Goal: Task Accomplishment & Management: Complete application form

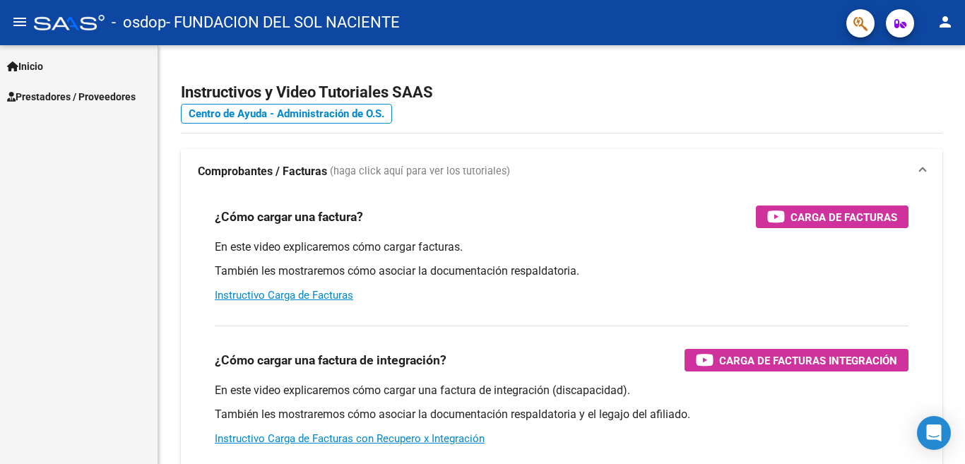
click at [51, 101] on span "Prestadores / Proveedores" at bounding box center [71, 97] width 129 height 16
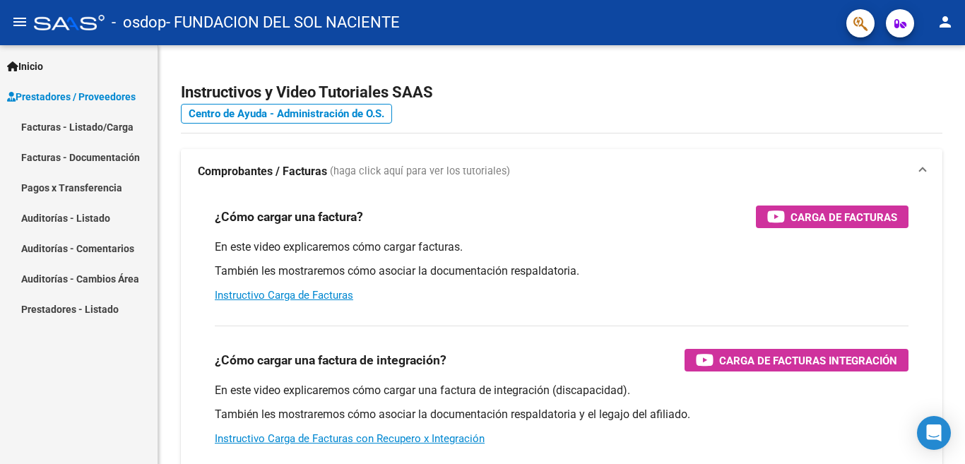
click at [102, 121] on link "Facturas - Listado/Carga" at bounding box center [79, 127] width 158 height 30
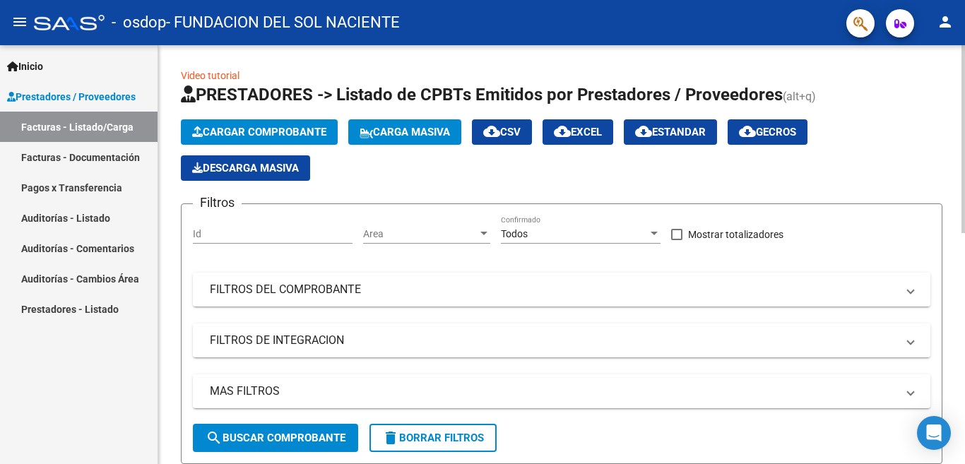
click at [297, 126] on span "Cargar Comprobante" at bounding box center [259, 132] width 134 height 13
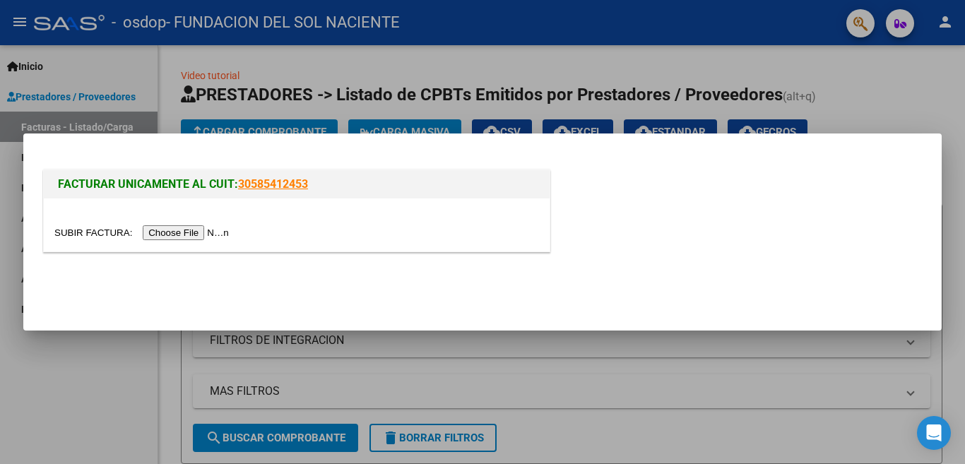
click at [179, 230] on input "file" at bounding box center [143, 232] width 179 height 15
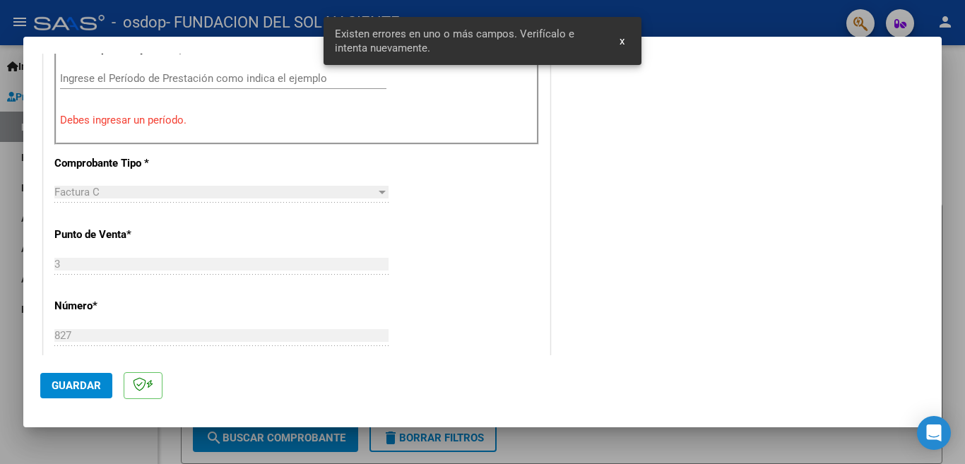
scroll to position [340, 0]
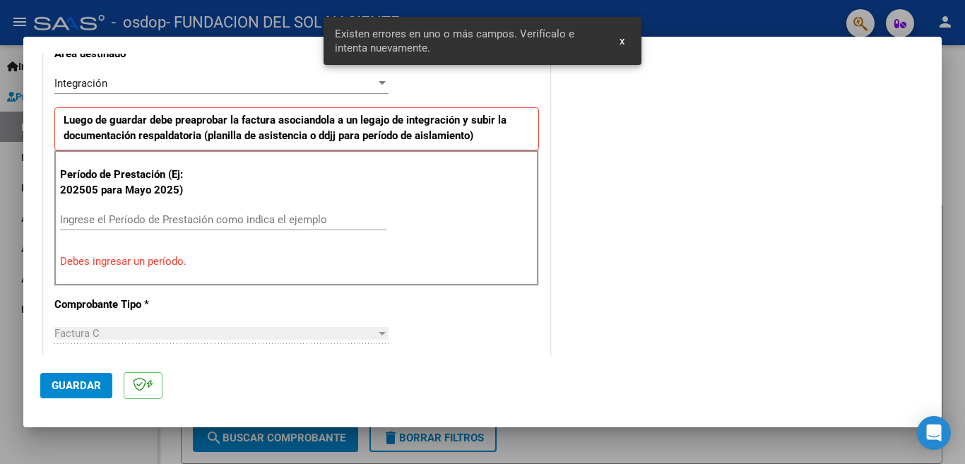
click at [204, 224] on input "Ingrese el Período de Prestación como indica el ejemplo" at bounding box center [223, 219] width 326 height 13
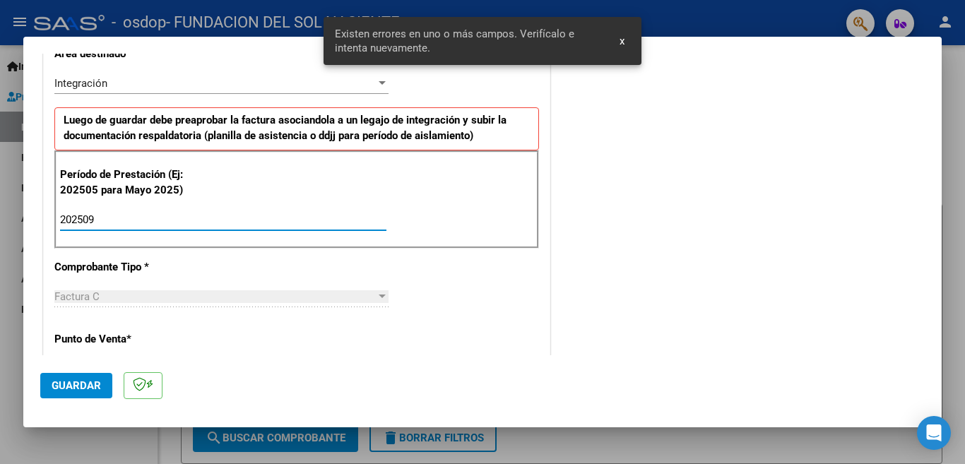
type input "202509"
click at [410, 155] on div "Período de Prestación (Ej: 202505 para Mayo 2025) 202509 Ingrese el Período de …" at bounding box center [296, 199] width 485 height 99
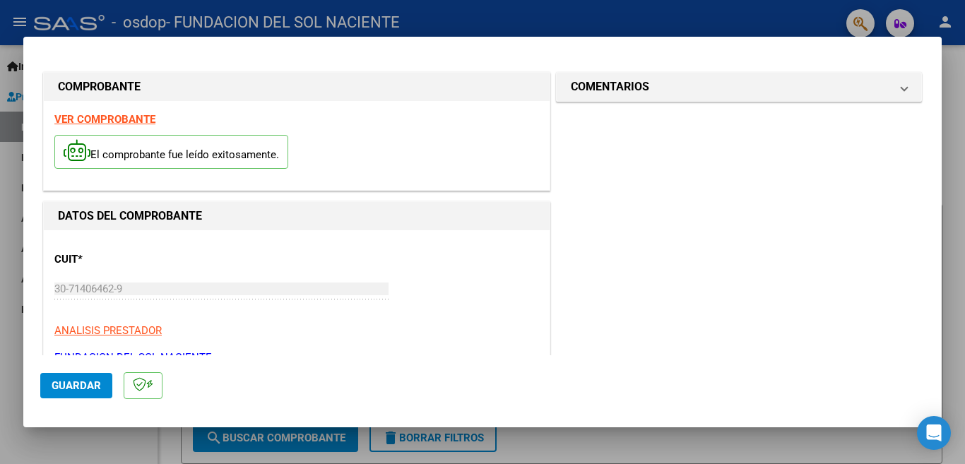
scroll to position [283, 0]
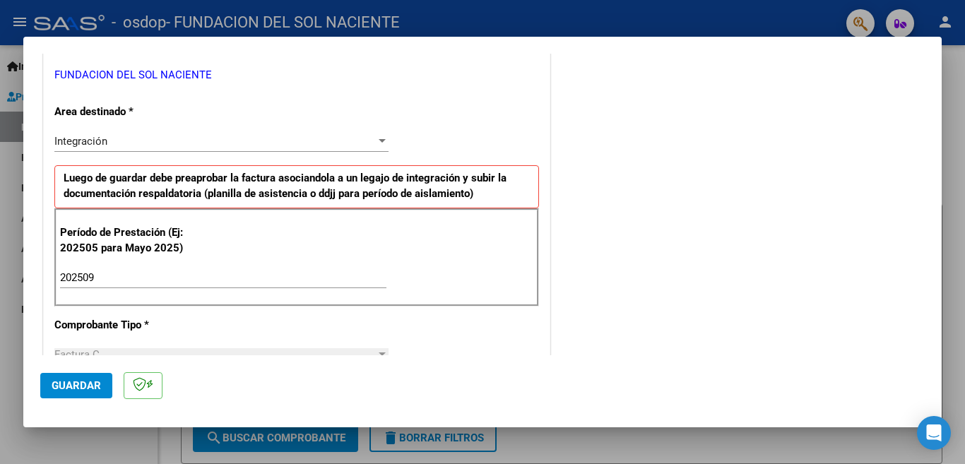
click at [86, 394] on button "Guardar" at bounding box center [76, 385] width 72 height 25
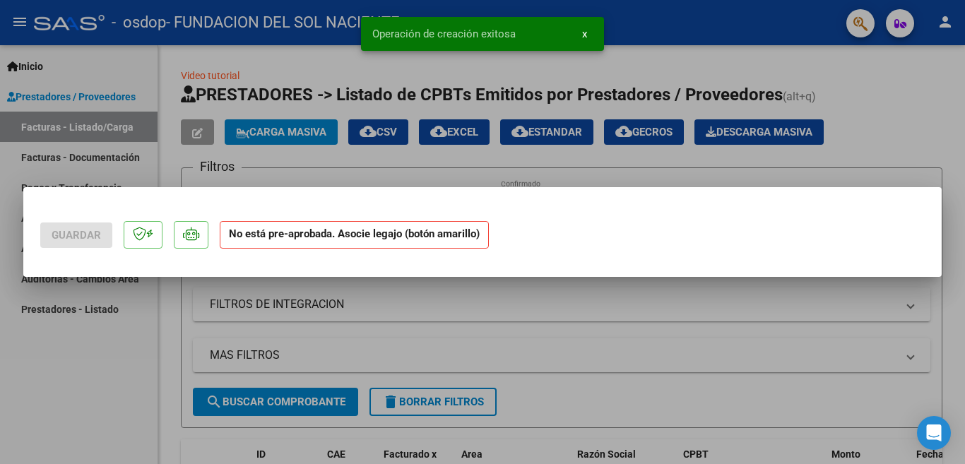
scroll to position [0, 0]
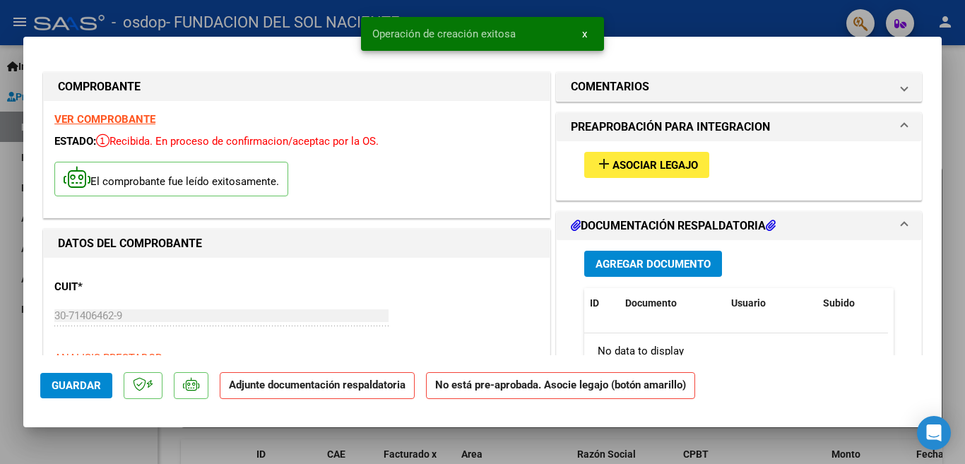
click at [649, 161] on span "Asociar Legajo" at bounding box center [654, 165] width 85 height 13
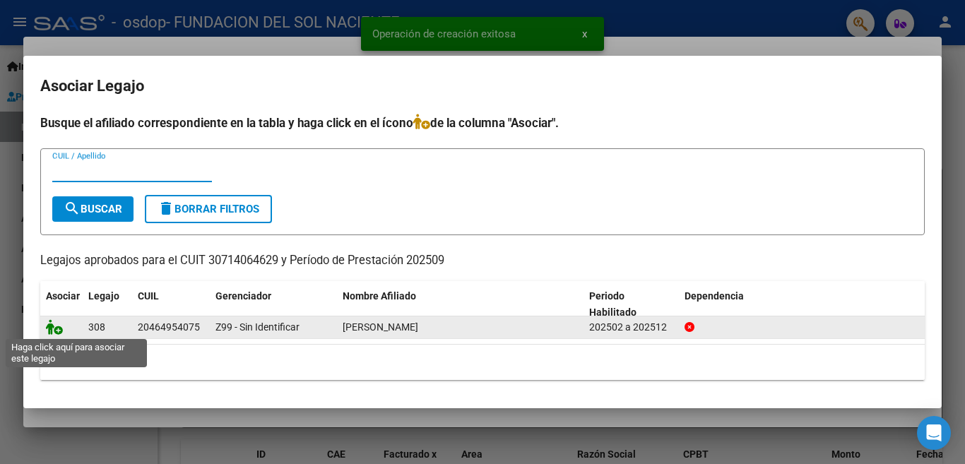
click at [49, 324] on icon at bounding box center [54, 327] width 17 height 16
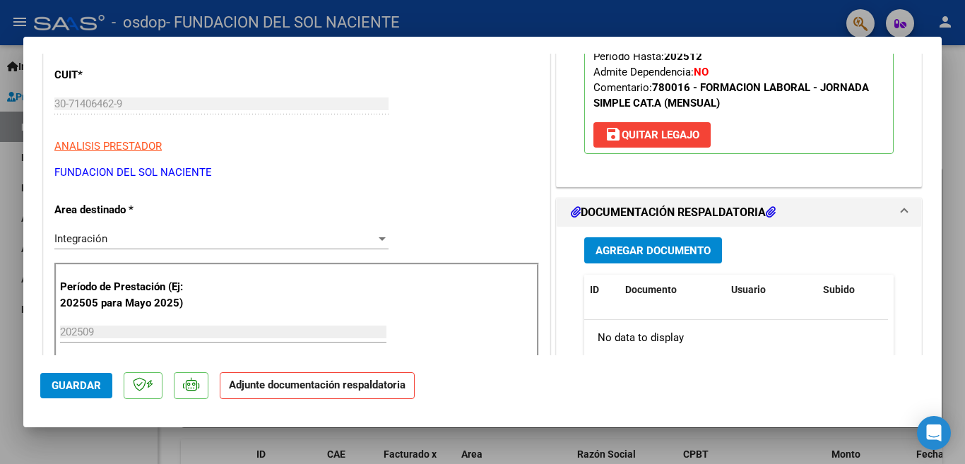
scroll to position [283, 0]
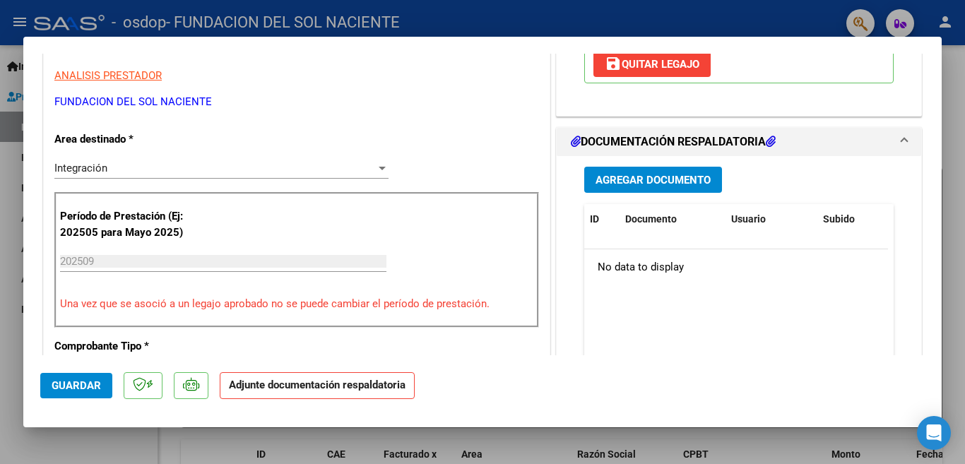
click at [658, 182] on span "Agregar Documento" at bounding box center [652, 180] width 115 height 13
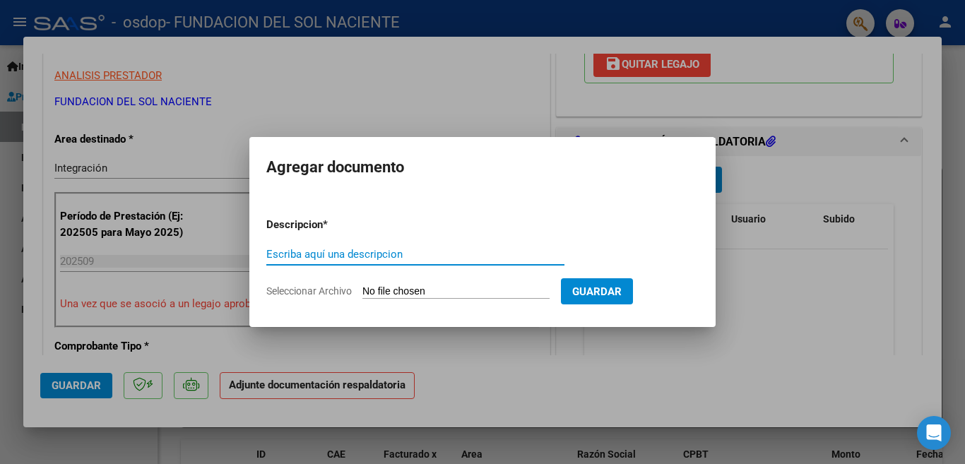
click at [405, 294] on input "Seleccionar Archivo" at bounding box center [455, 291] width 187 height 13
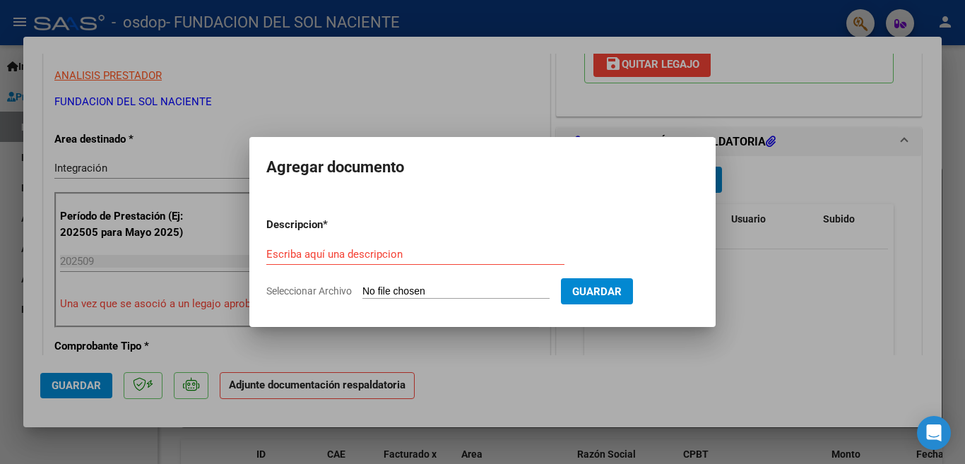
type input "C:\fakepath\Autorización [PERSON_NAME].pdf"
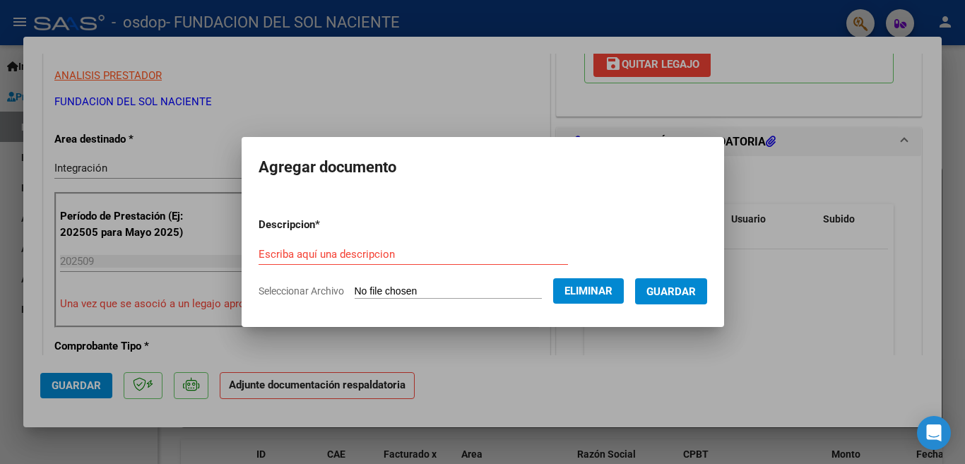
click at [353, 250] on input "Escriba aquí una descripcion" at bounding box center [413, 254] width 309 height 13
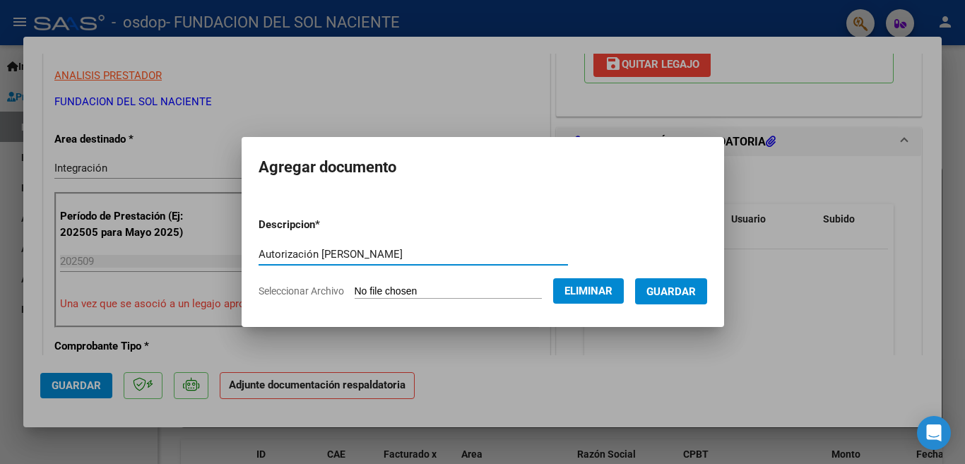
type input "Autorización [PERSON_NAME]"
click at [677, 291] on span "Guardar" at bounding box center [670, 291] width 49 height 13
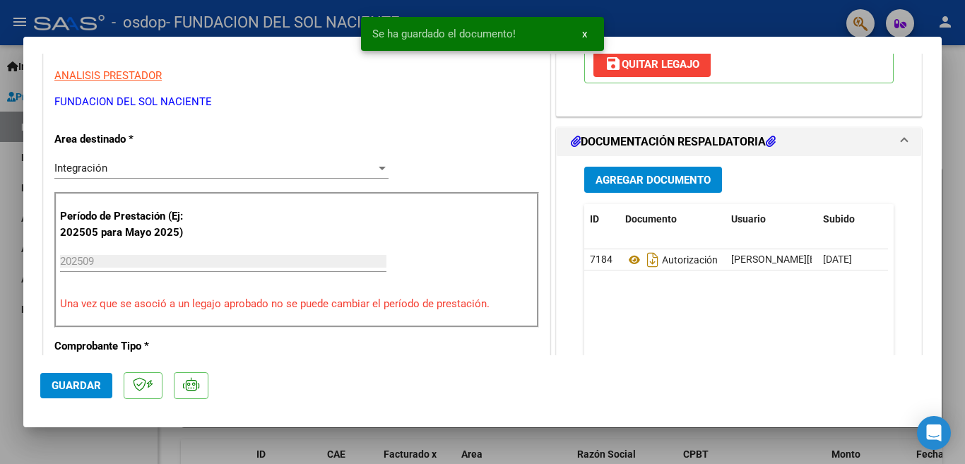
click at [663, 189] on button "Agregar Documento" at bounding box center [653, 180] width 138 height 26
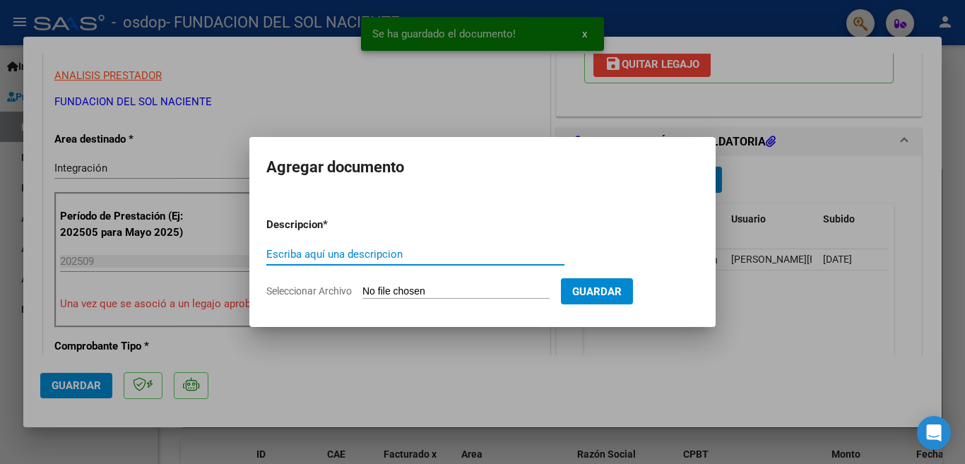
click at [437, 290] on input "Seleccionar Archivo" at bounding box center [455, 291] width 187 height 13
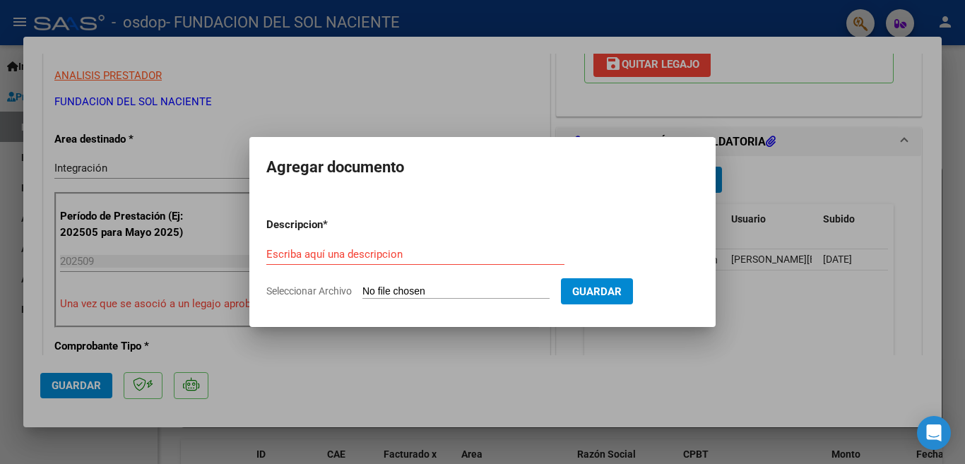
type input "C:\fakepath\Planilla [PERSON_NAME].pdf"
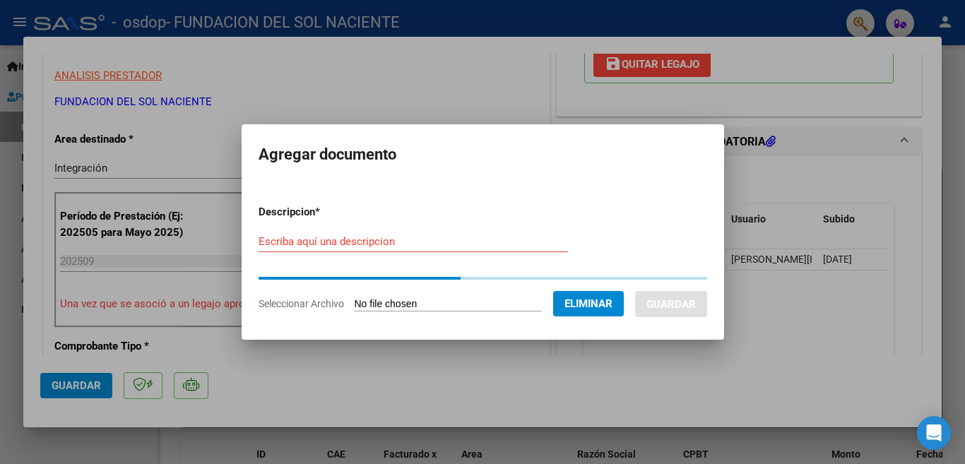
click at [401, 249] on div "Escriba aquí una descripcion" at bounding box center [413, 241] width 309 height 21
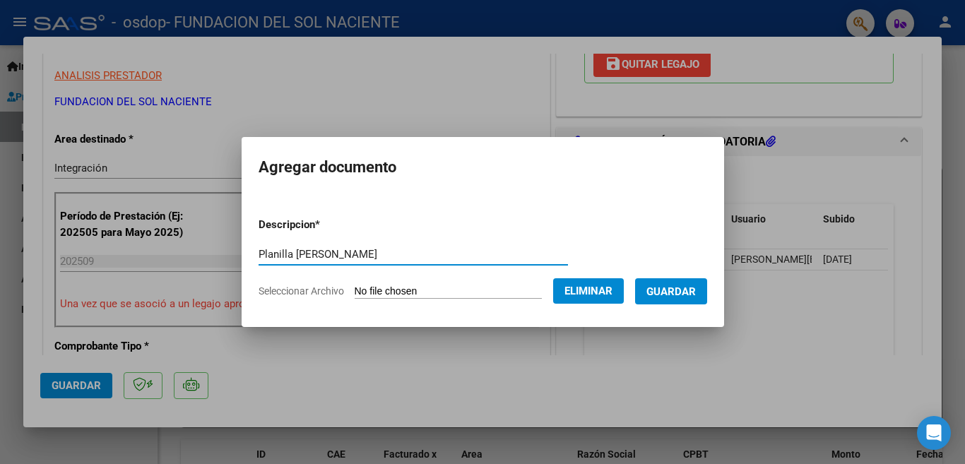
type input "Planilla [PERSON_NAME]"
click at [662, 282] on button "Guardar" at bounding box center [671, 291] width 72 height 26
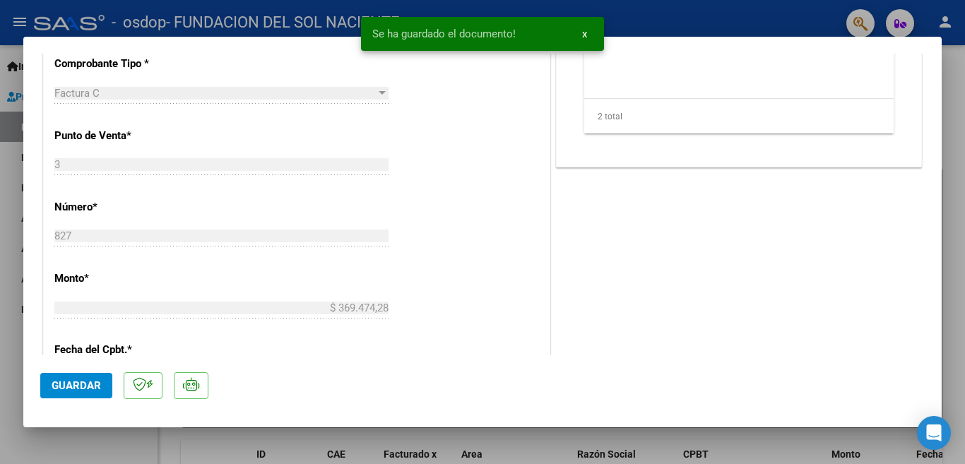
scroll to position [706, 0]
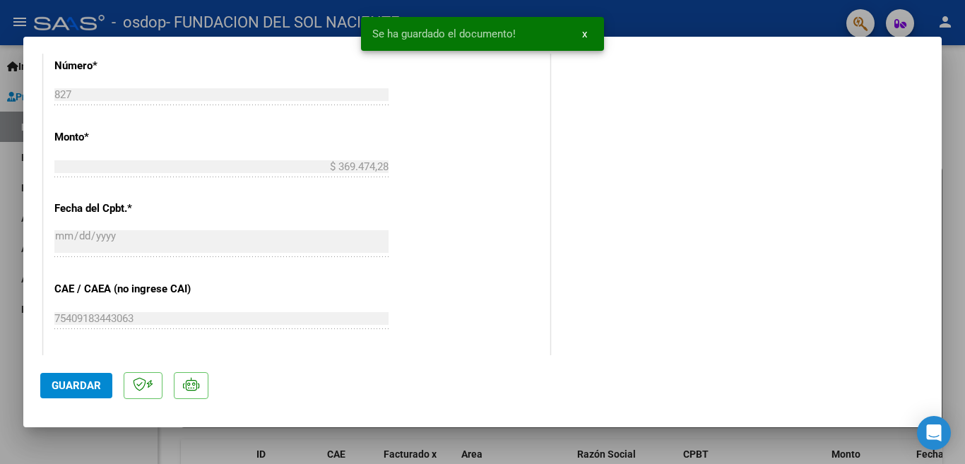
click at [99, 381] on span "Guardar" at bounding box center [76, 385] width 49 height 13
click at [964, 189] on div at bounding box center [482, 232] width 965 height 464
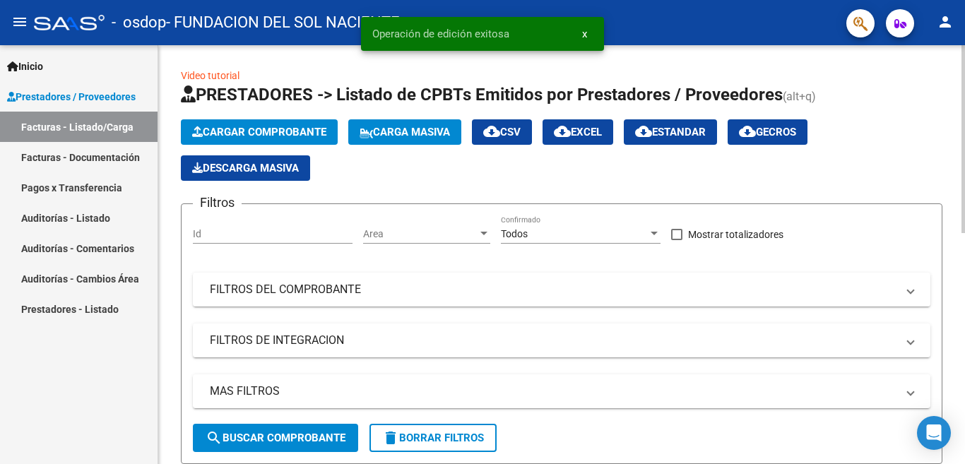
scroll to position [353, 0]
